Goal: Information Seeking & Learning: Find specific fact

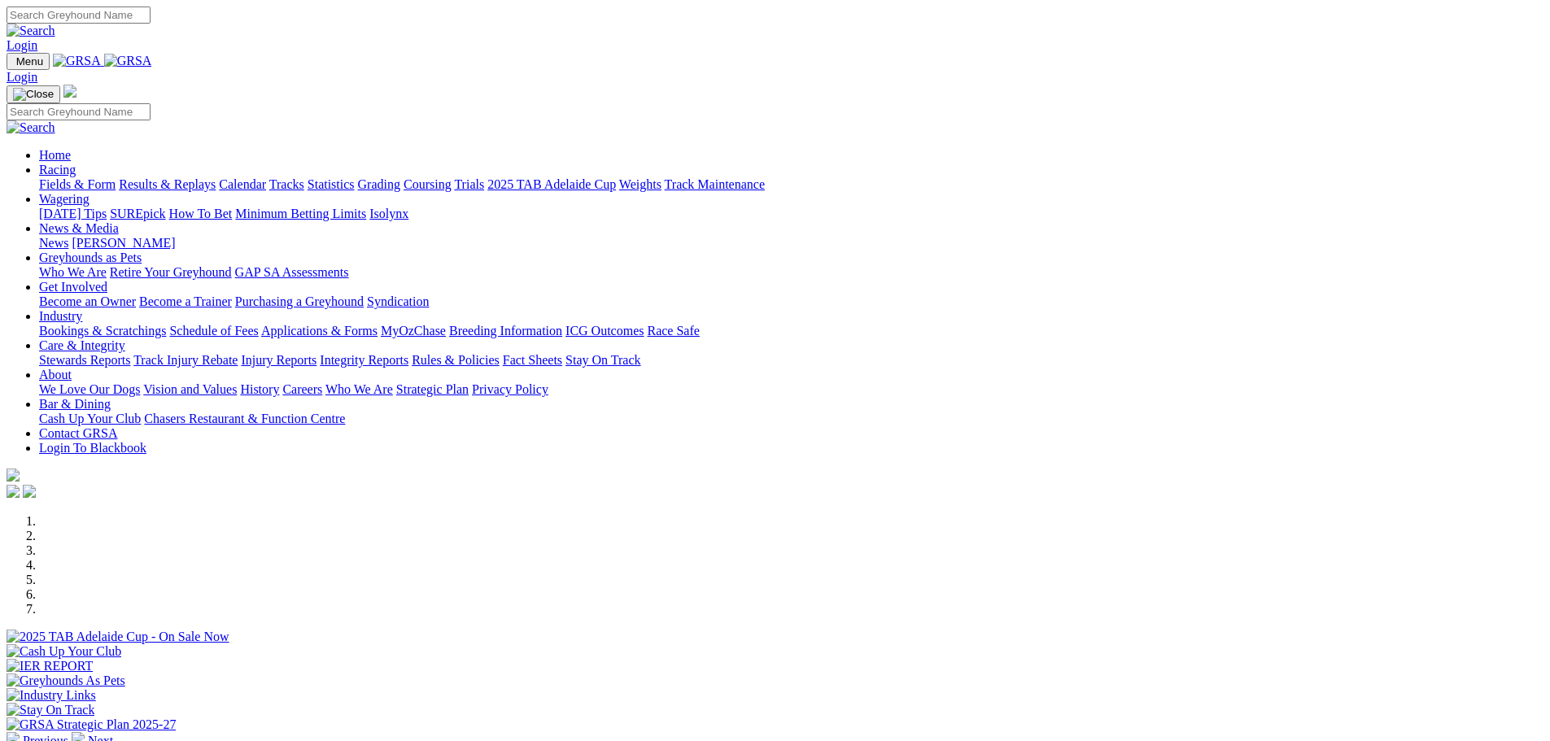
click at [76, 163] on link "Racing" at bounding box center [57, 170] width 37 height 14
click at [355, 177] on link "Statistics" at bounding box center [331, 184] width 47 height 14
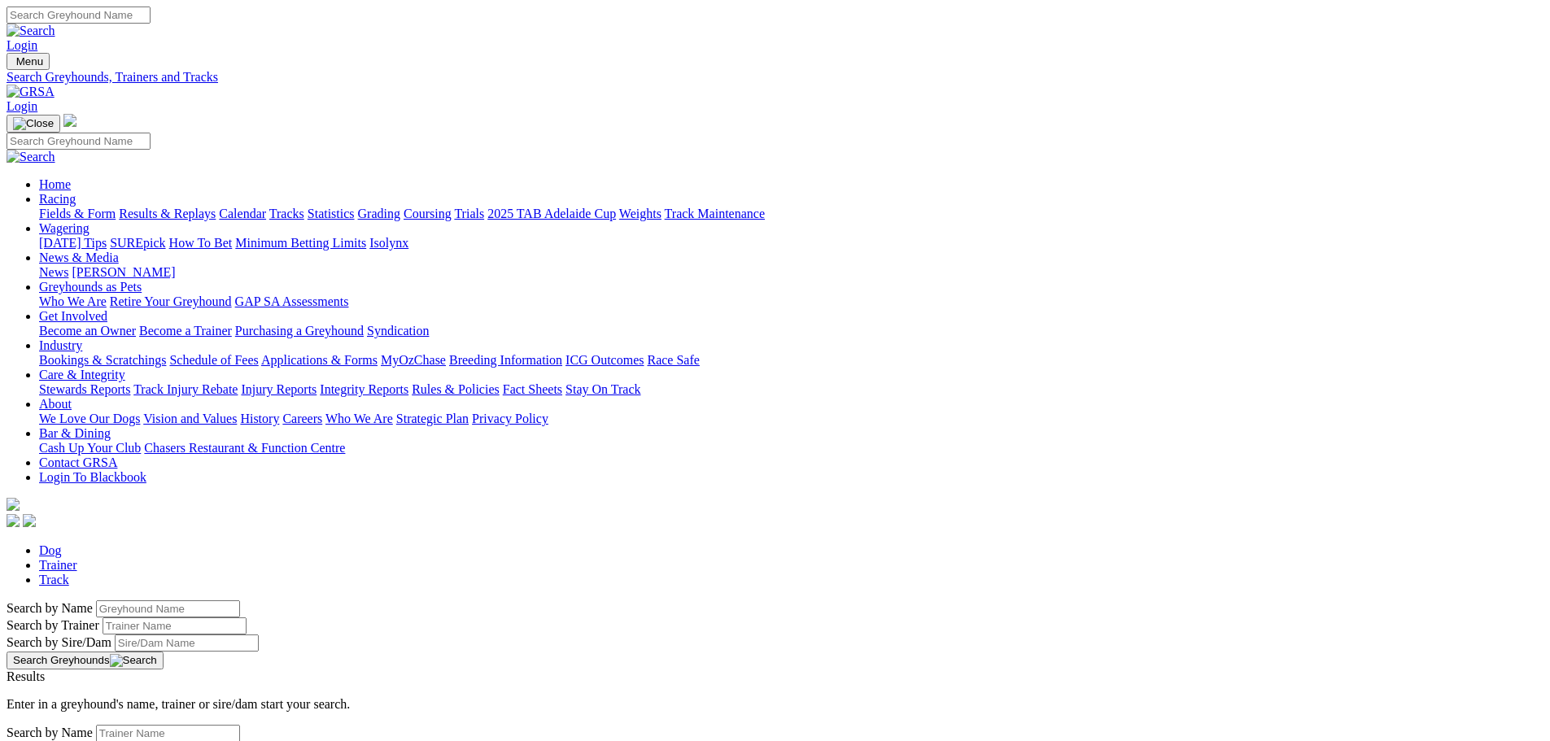
click at [240, 600] on input "Search by Greyhound name" at bounding box center [168, 608] width 144 height 17
type input "white owl"
click at [164, 652] on button "Search Greyhounds" at bounding box center [85, 661] width 157 height 18
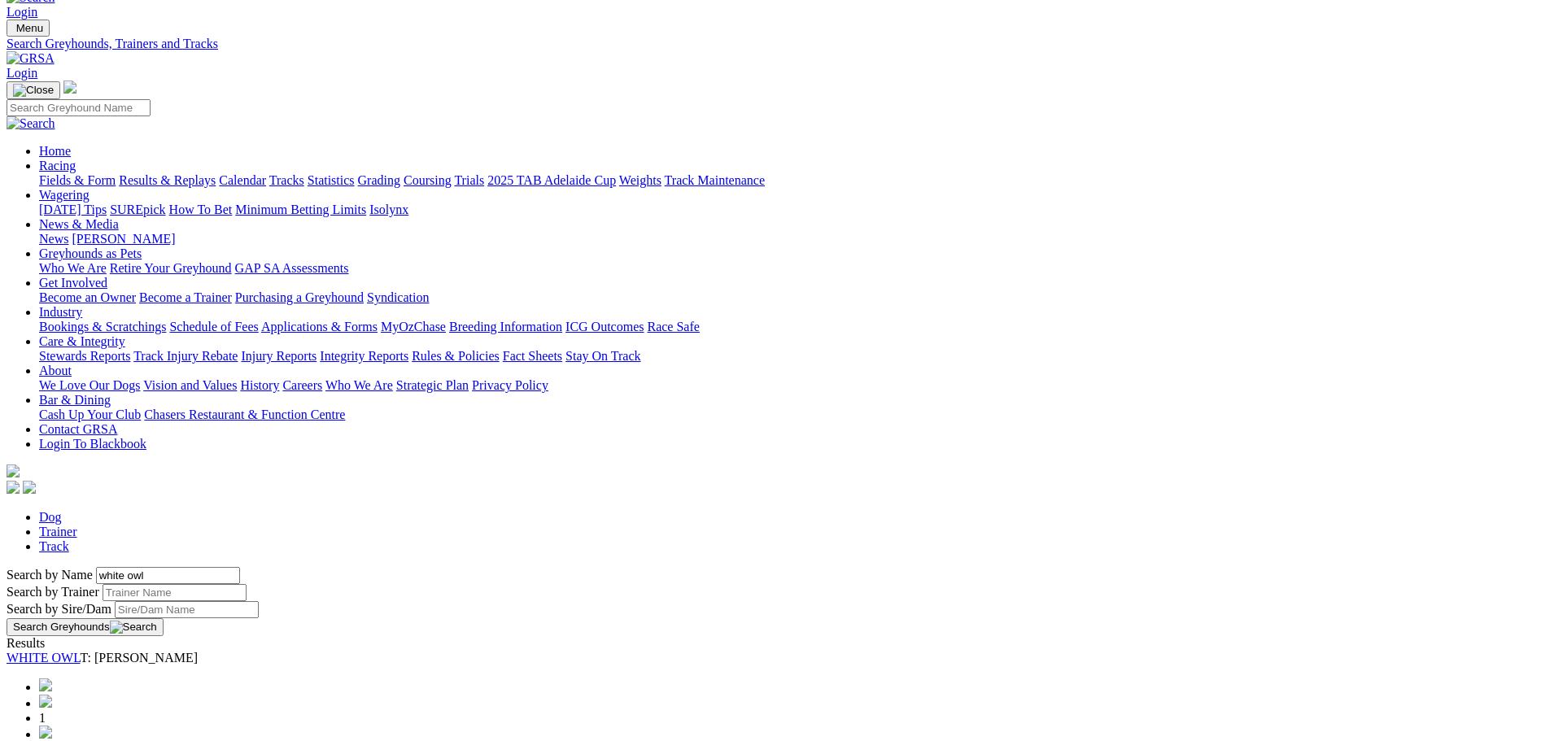
scroll to position [102, 0]
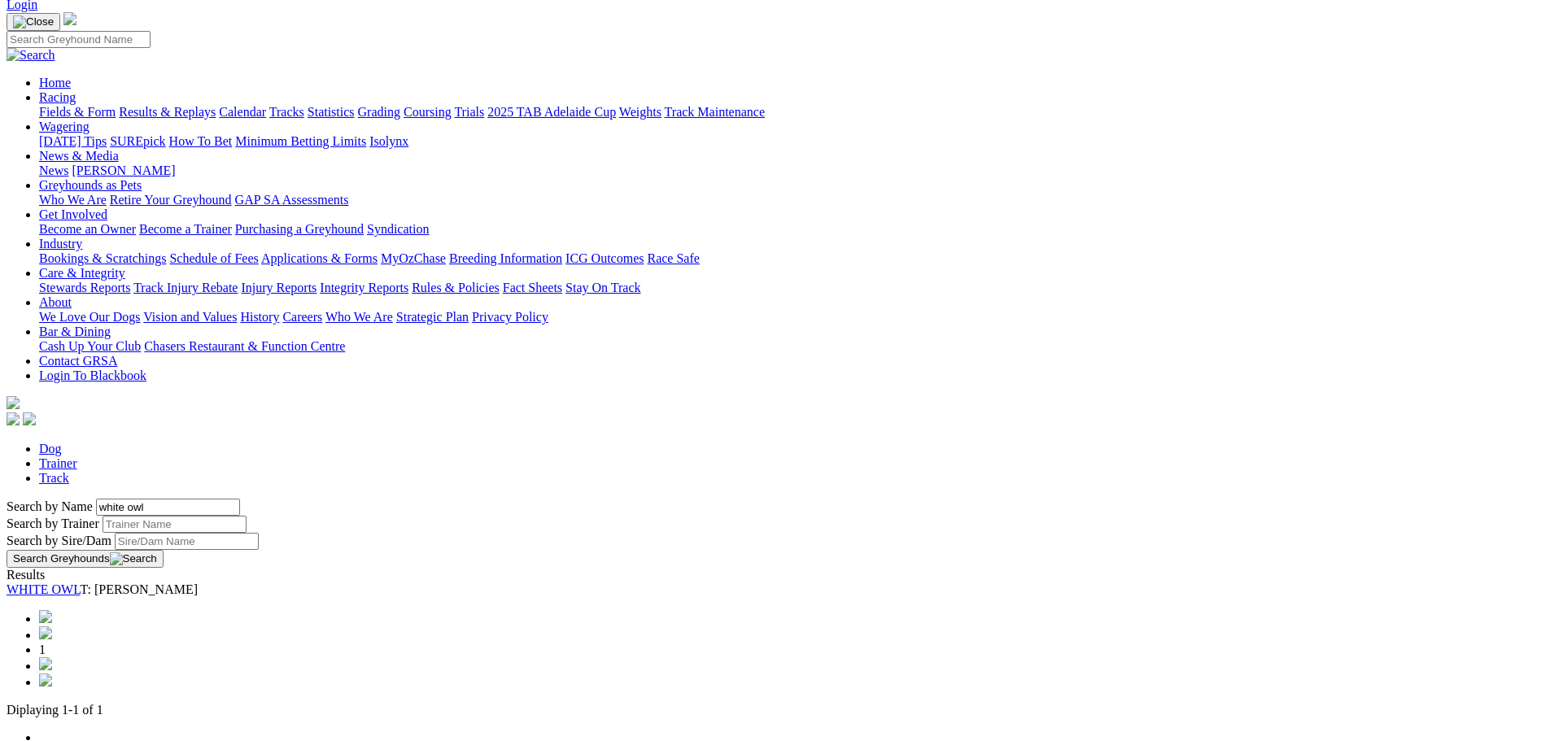
click at [81, 582] on link "WHITE OWL" at bounding box center [44, 589] width 74 height 14
